Goal: Task Accomplishment & Management: Complete application form

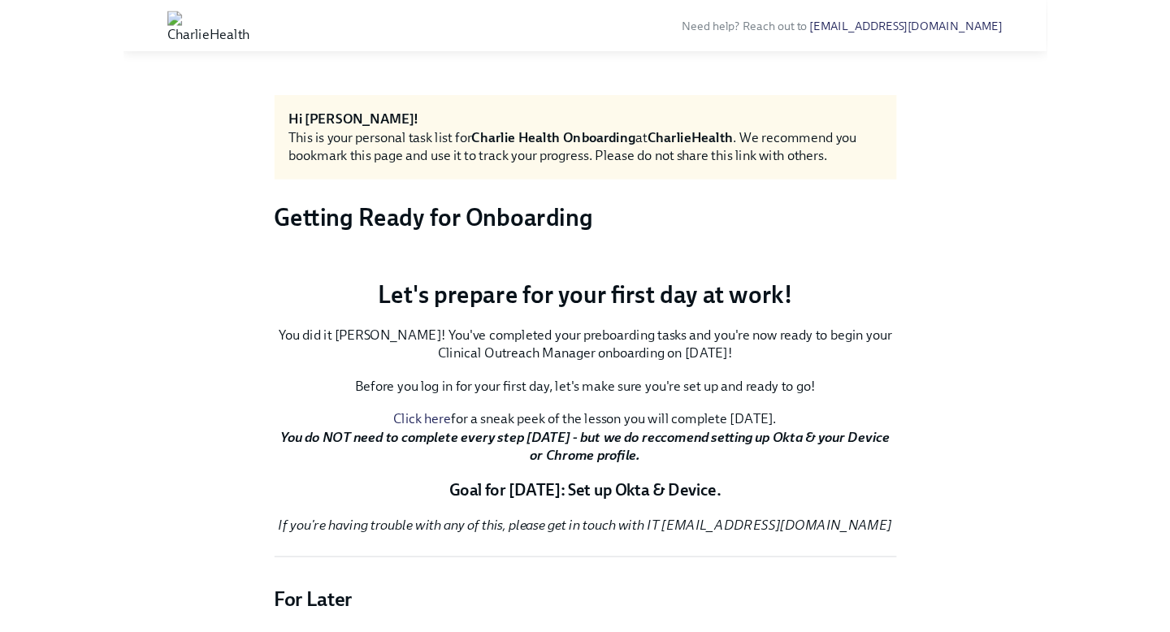
scroll to position [836, 0]
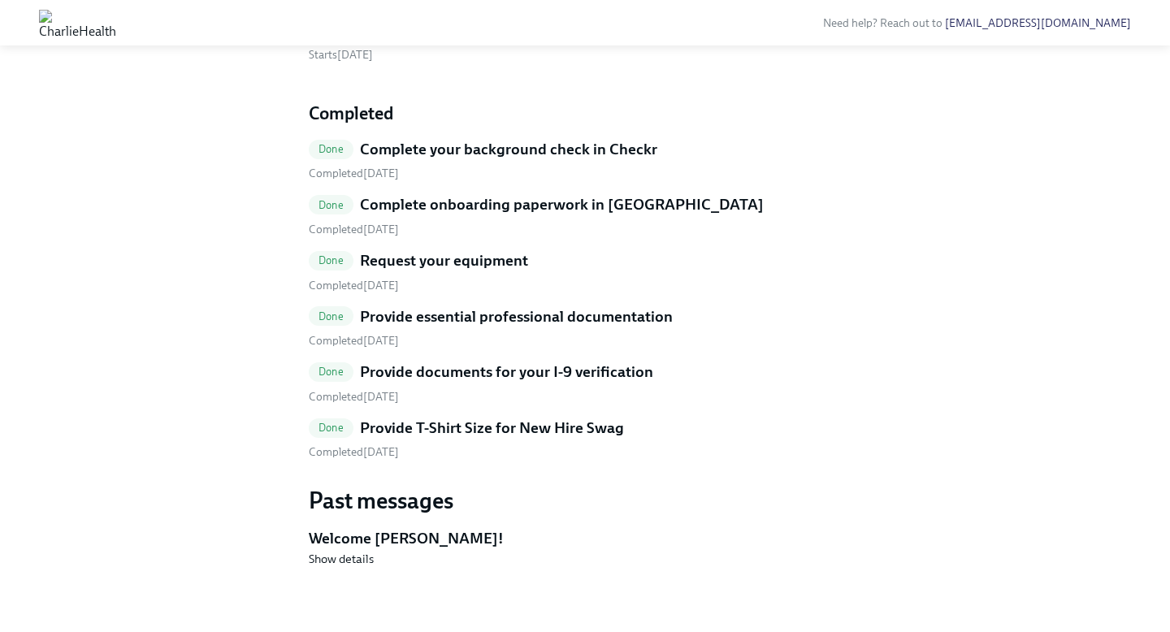
scroll to position [836, 0]
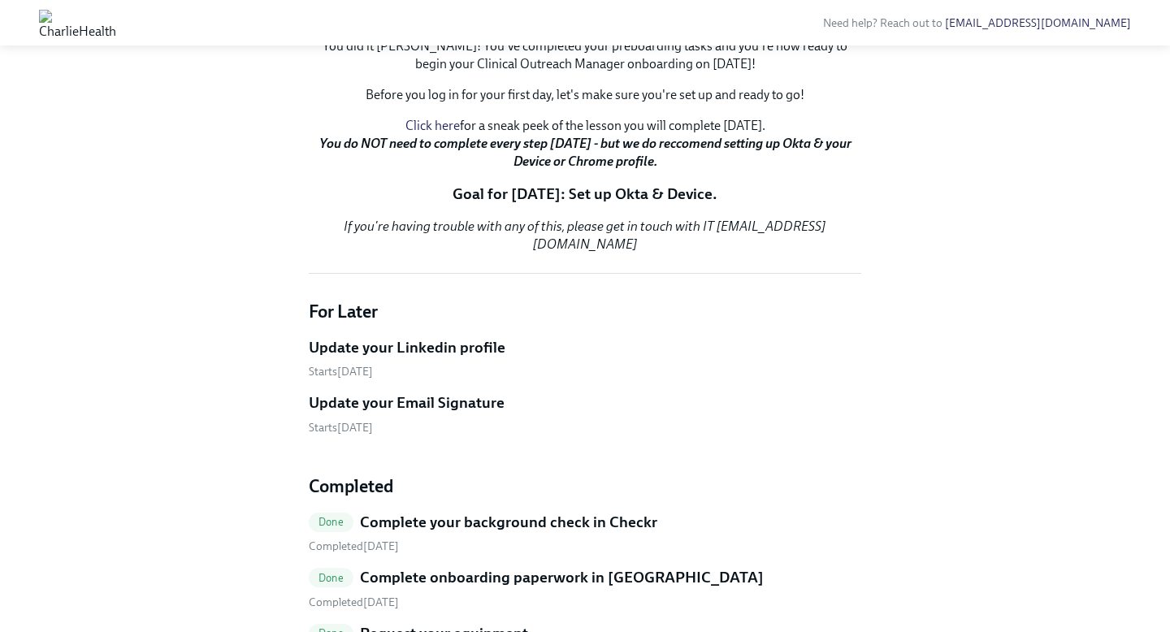
scroll to position [290, 0]
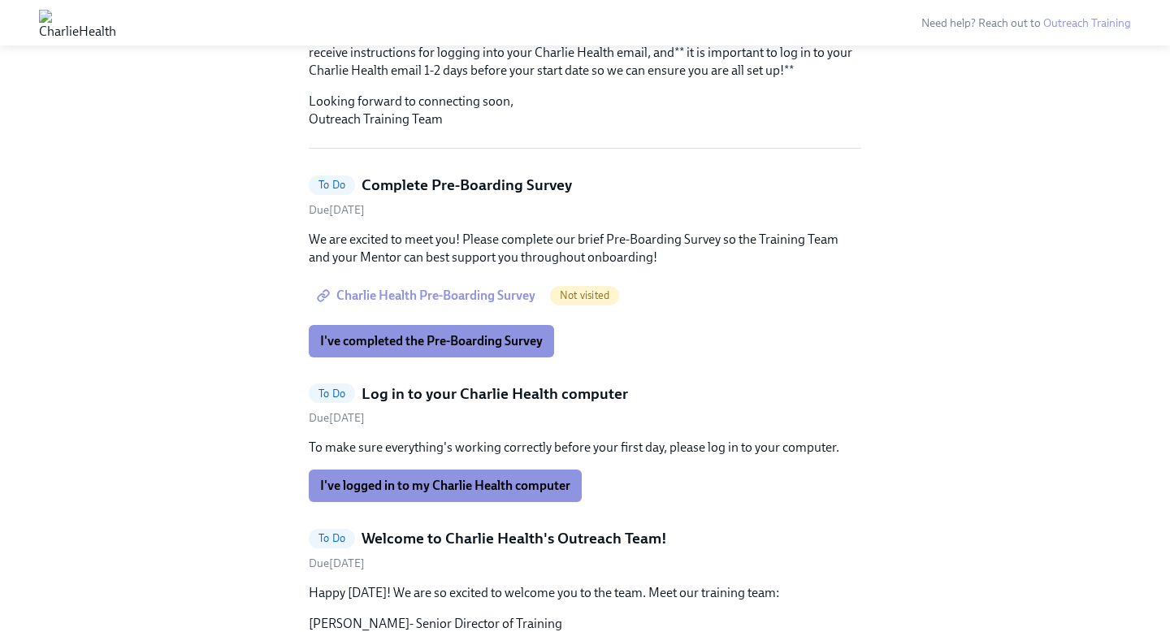
scroll to position [431, 0]
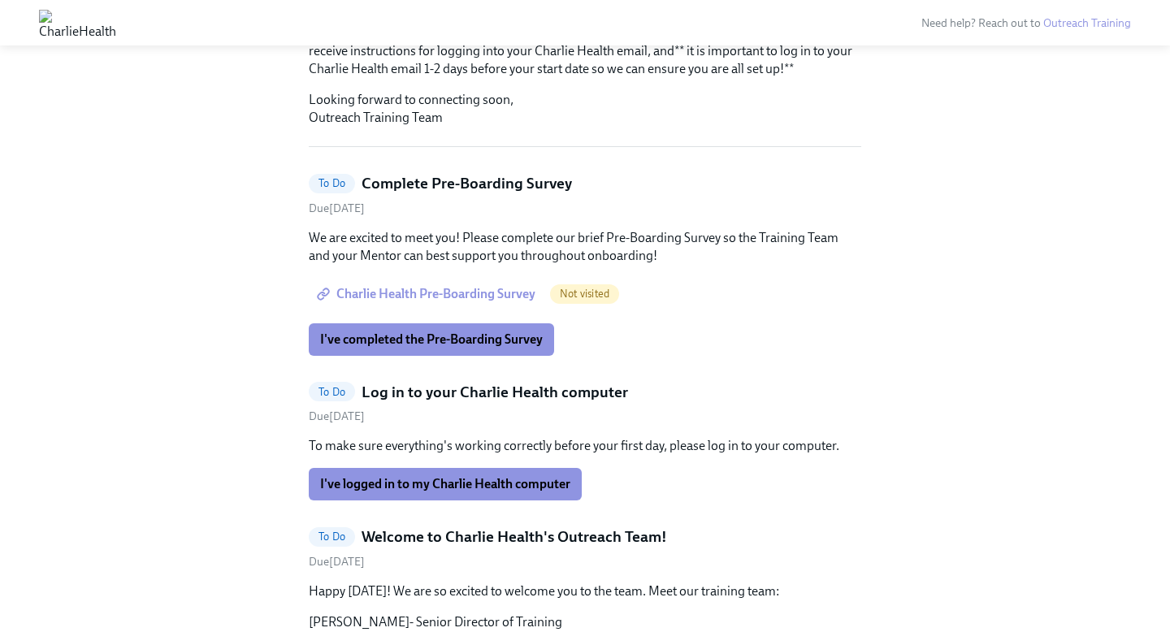
click at [437, 286] on span "Charlie Health Pre-Boarding Survey" at bounding box center [427, 294] width 215 height 16
click at [446, 332] on span "I've completed the Pre-Boarding Survey" at bounding box center [431, 340] width 223 height 16
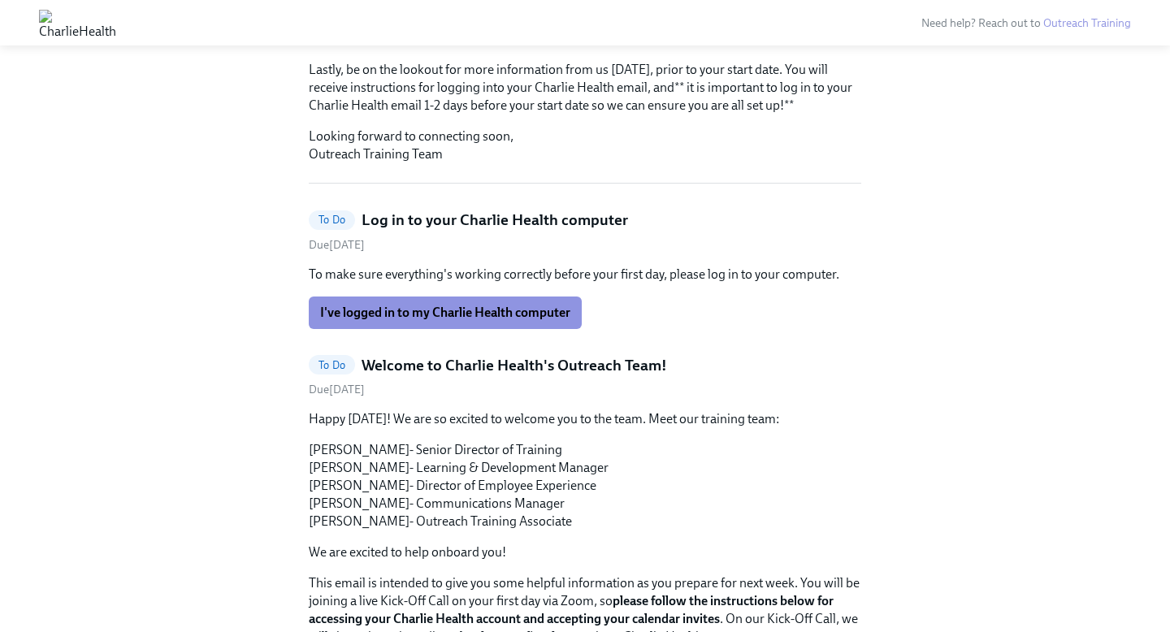
scroll to position [391, 0]
